Goal: Task Accomplishment & Management: Use online tool/utility

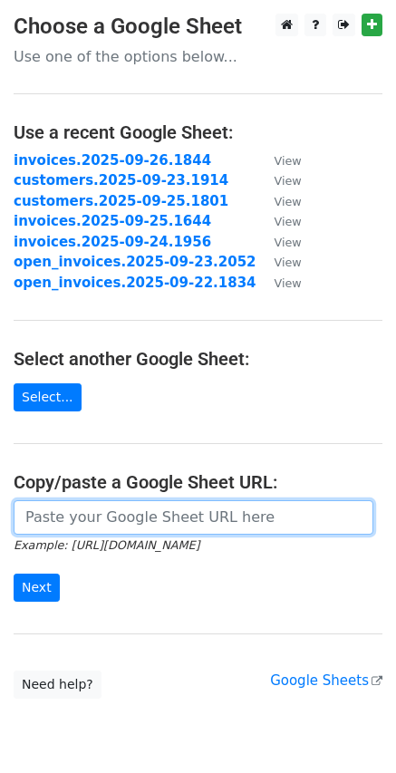
click at [77, 514] on input "url" at bounding box center [194, 517] width 360 height 34
paste input "https://docs.google.com/spreadsheets/d/1G97JU5HQyvVwQTdOBUdknm0nZfGv9zFZfOkJ7sN…"
type input "https://docs.google.com/spreadsheets/d/1G97JU5HQyvVwQTdOBUdknm0nZfGv9zFZfOkJ7sN…"
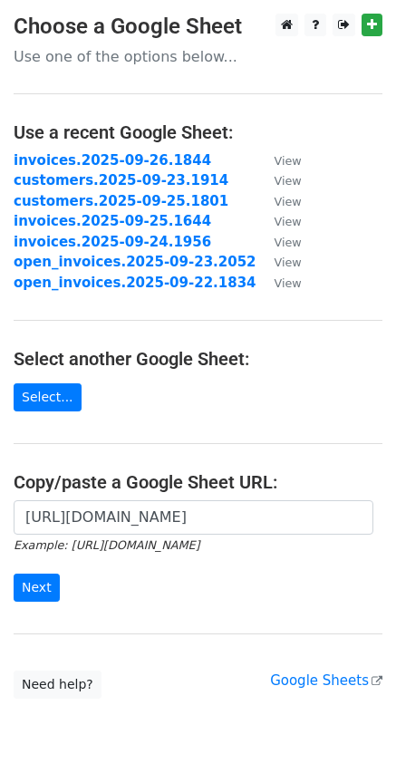
scroll to position [0, 0]
click at [51, 587] on input "Next" at bounding box center [37, 587] width 46 height 28
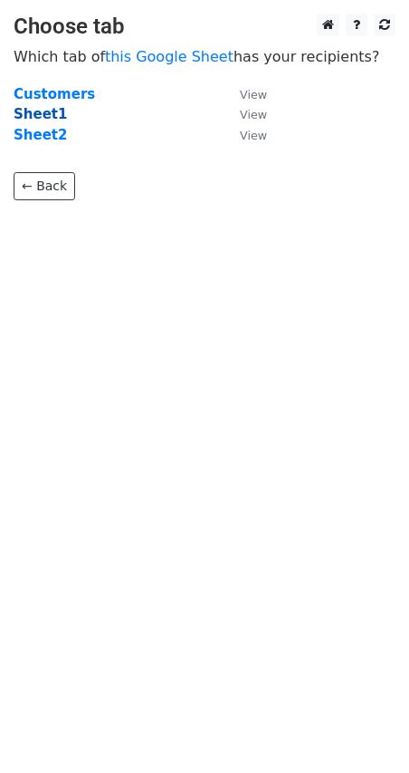
click at [43, 119] on strong "Sheet1" at bounding box center [40, 114] width 53 height 16
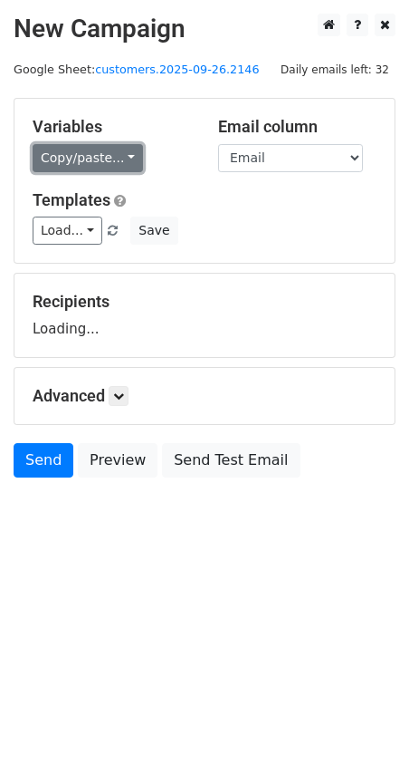
click at [126, 160] on link "Copy/paste..." at bounding box center [88, 158] width 111 height 28
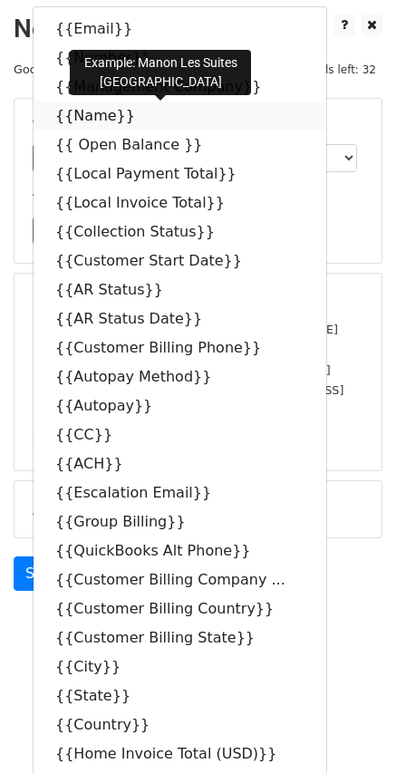
click at [140, 117] on icon at bounding box center [147, 115] width 14 height 14
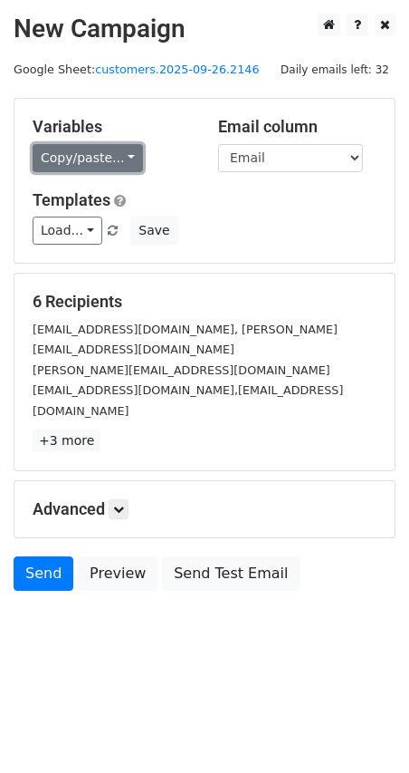
click at [124, 159] on link "Copy/paste..." at bounding box center [88, 158] width 111 height 28
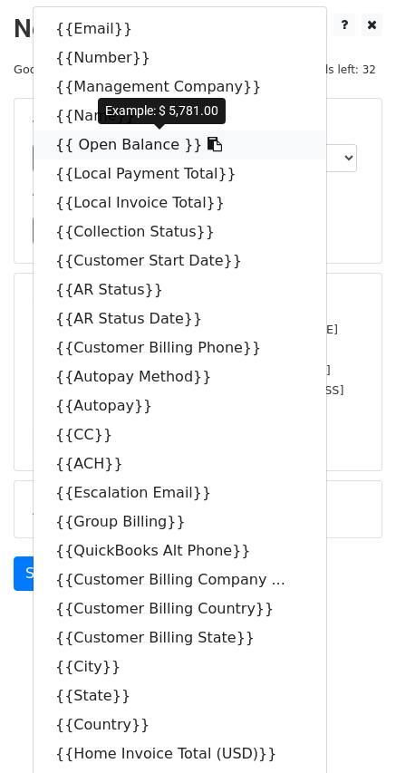
click at [203, 152] on span at bounding box center [212, 144] width 19 height 17
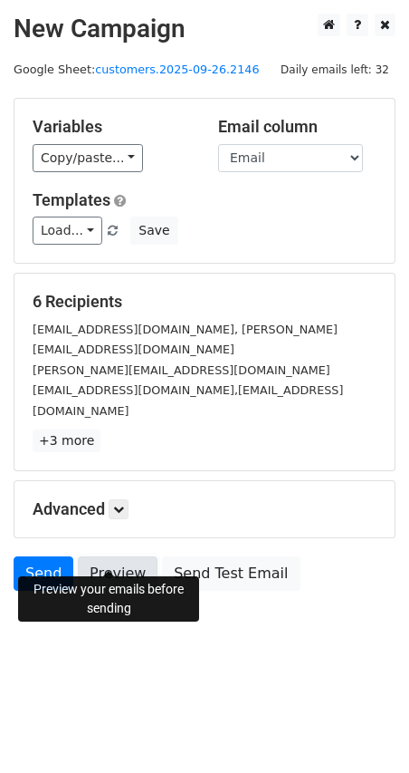
click at [130, 558] on link "Preview" at bounding box center [118, 573] width 80 height 34
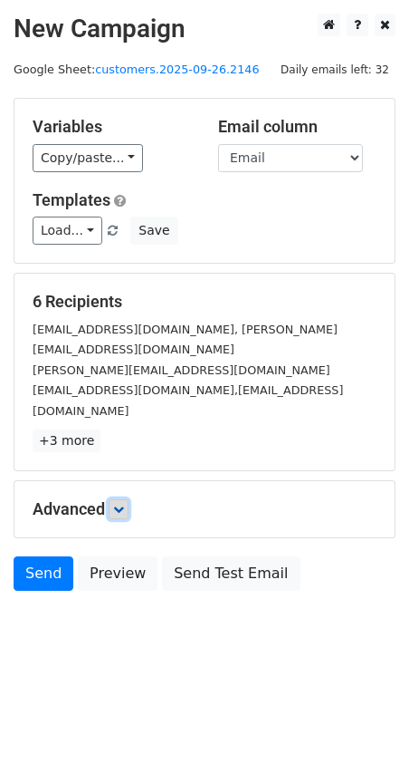
click at [124, 499] on link at bounding box center [119, 509] width 20 height 20
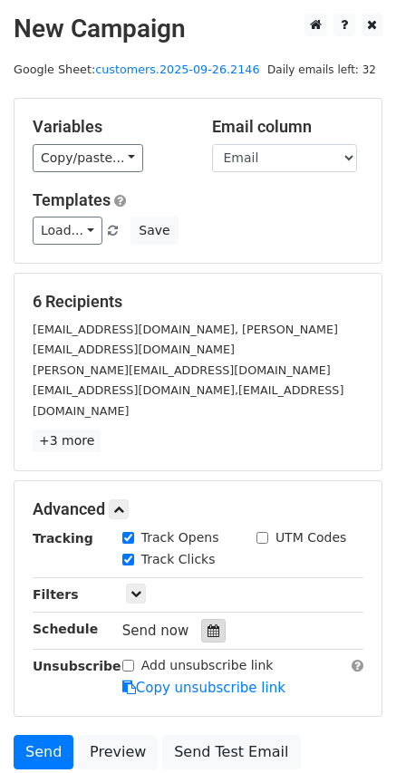
click at [207, 636] on icon at bounding box center [213, 630] width 12 height 13
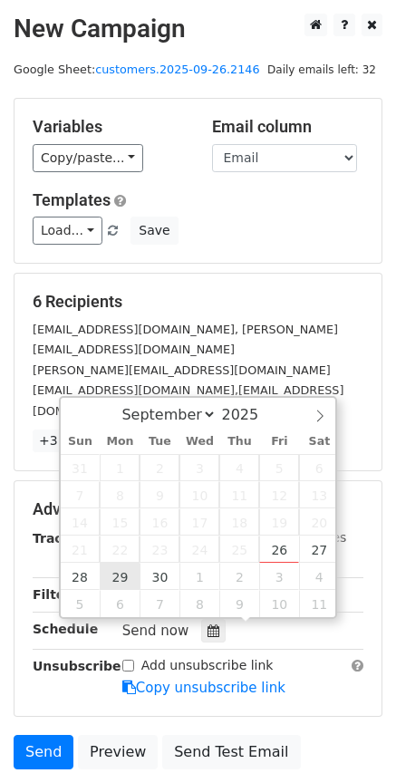
type input "2025-09-29 12:00"
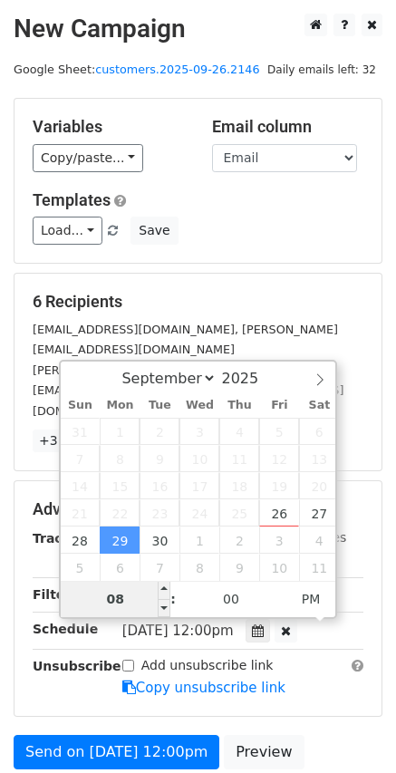
type input "08"
type input "2025-09-29 20:00"
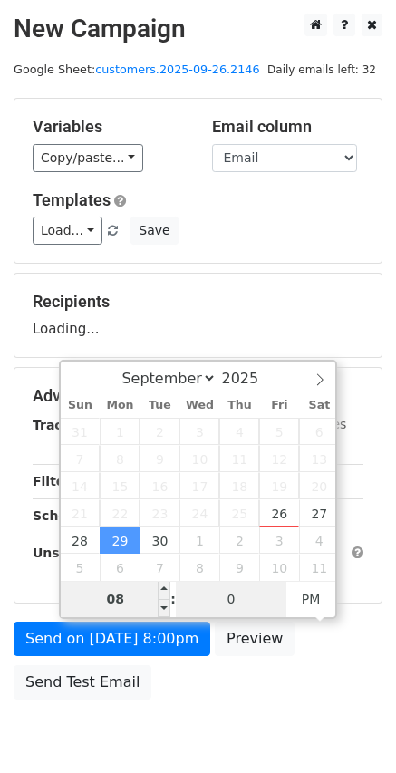
type input "00"
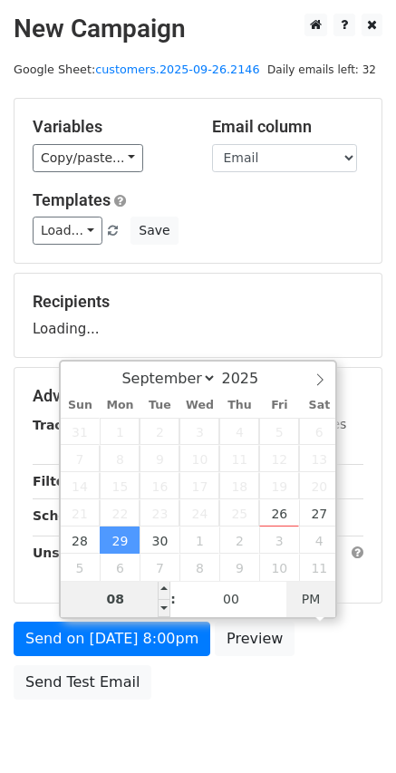
type input "2025-09-29 08:00"
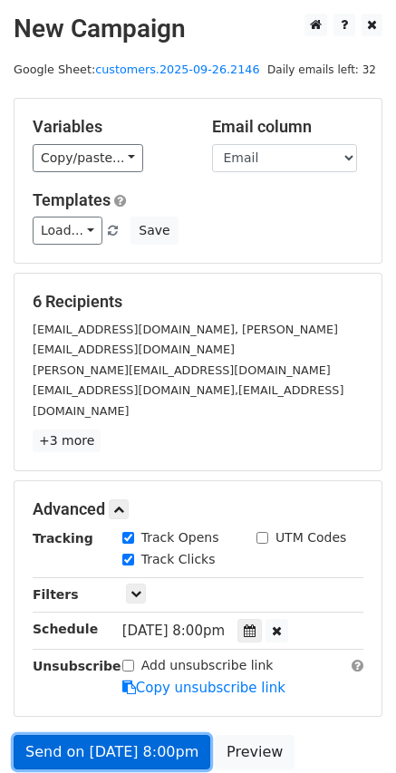
click at [130, 754] on link "Send on Sep 29 at 8:00pm" at bounding box center [112, 752] width 197 height 34
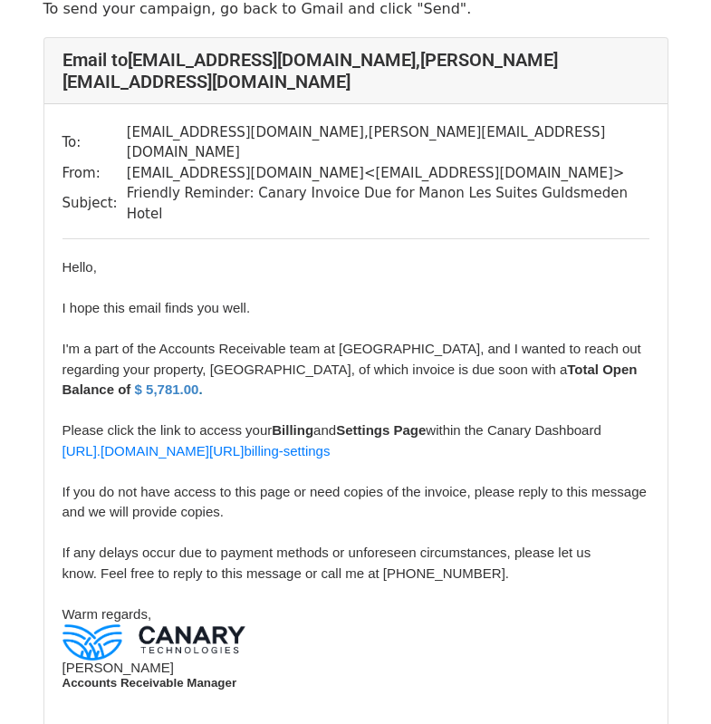
scroll to position [232, 0]
